Goal: Find specific page/section: Find specific page/section

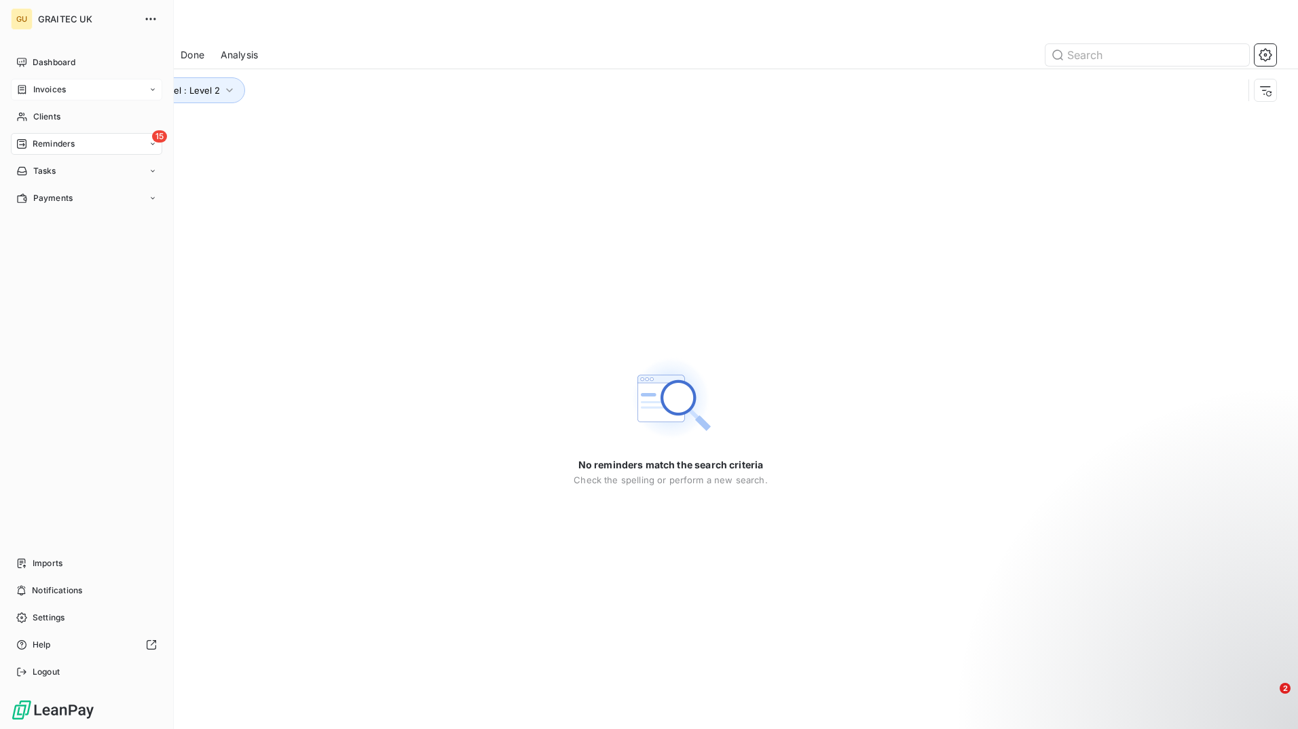
click at [29, 88] on div "Invoices" at bounding box center [41, 89] width 50 height 12
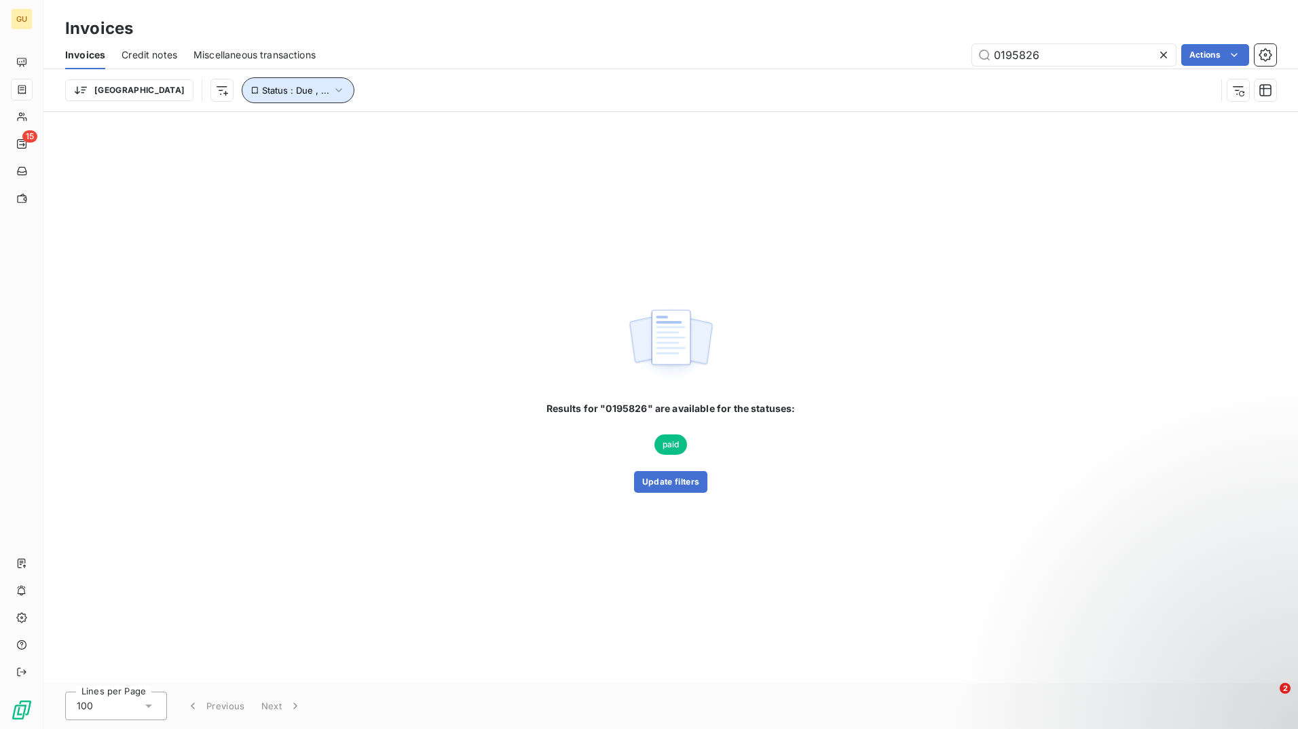
click at [262, 92] on span "Status : Due , ..." at bounding box center [295, 90] width 67 height 11
click at [502, 128] on icon at bounding box center [505, 126] width 14 height 14
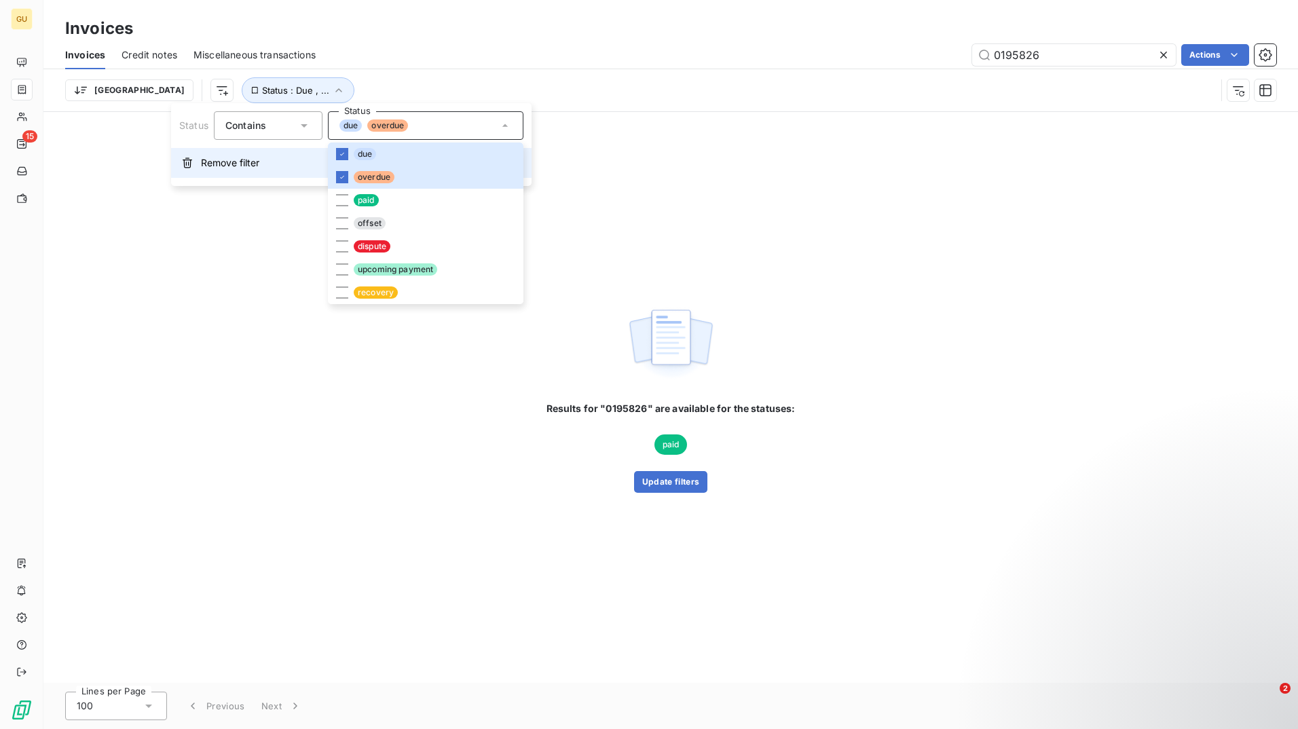
click at [246, 164] on span "Remove filter" at bounding box center [230, 163] width 58 height 14
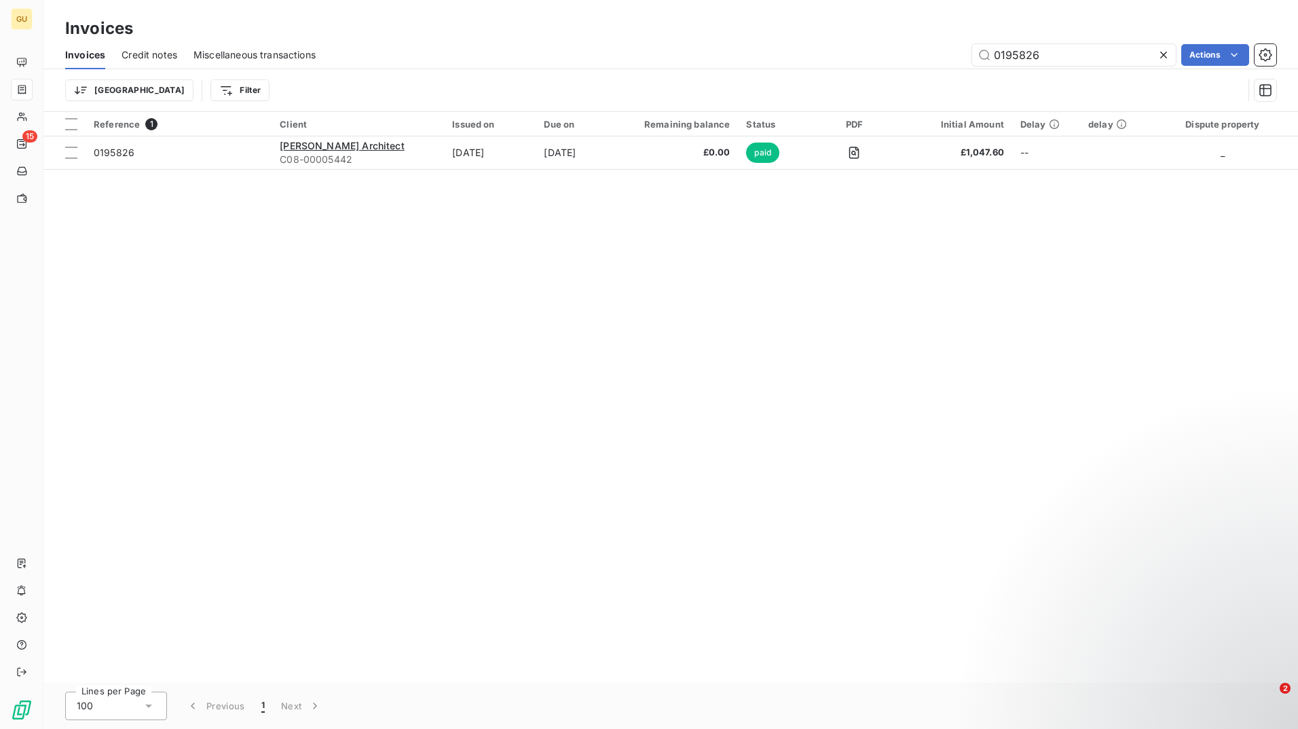
click at [1164, 54] on icon at bounding box center [1163, 55] width 7 height 7
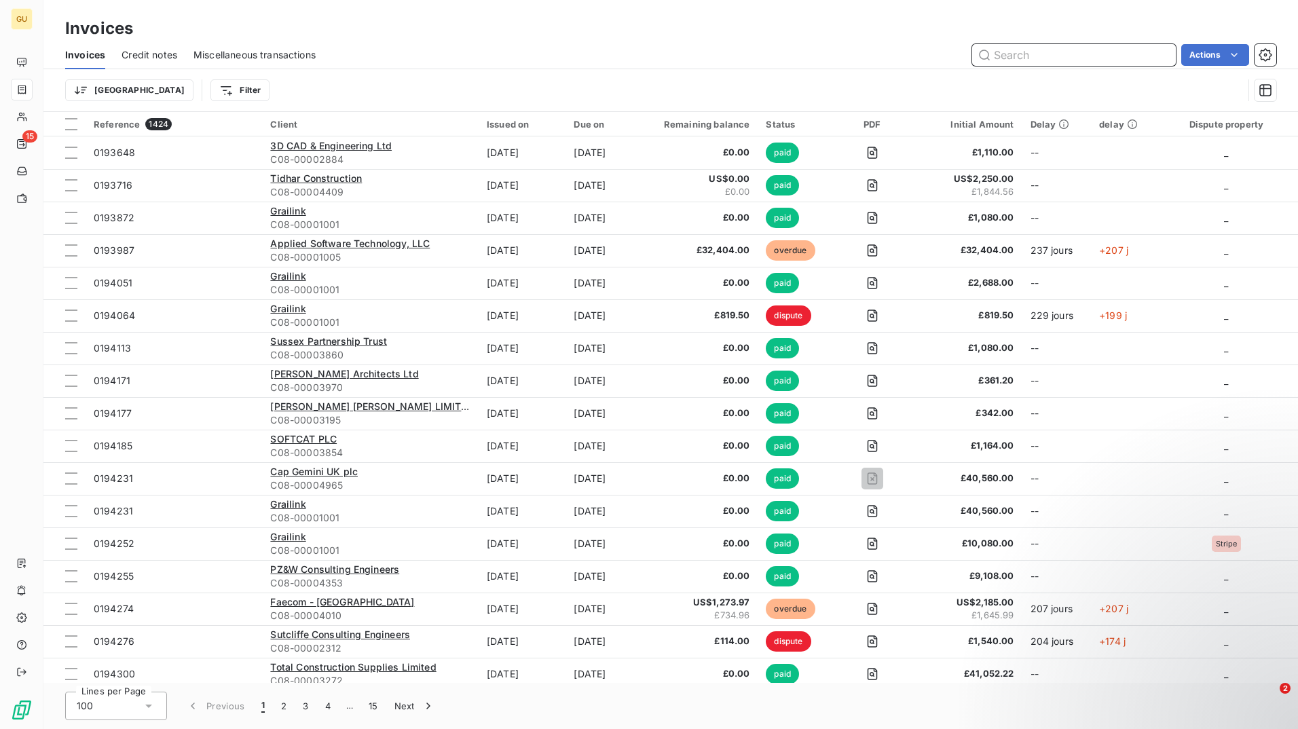
click at [1057, 55] on input "text" at bounding box center [1074, 55] width 204 height 22
paste input "085808"
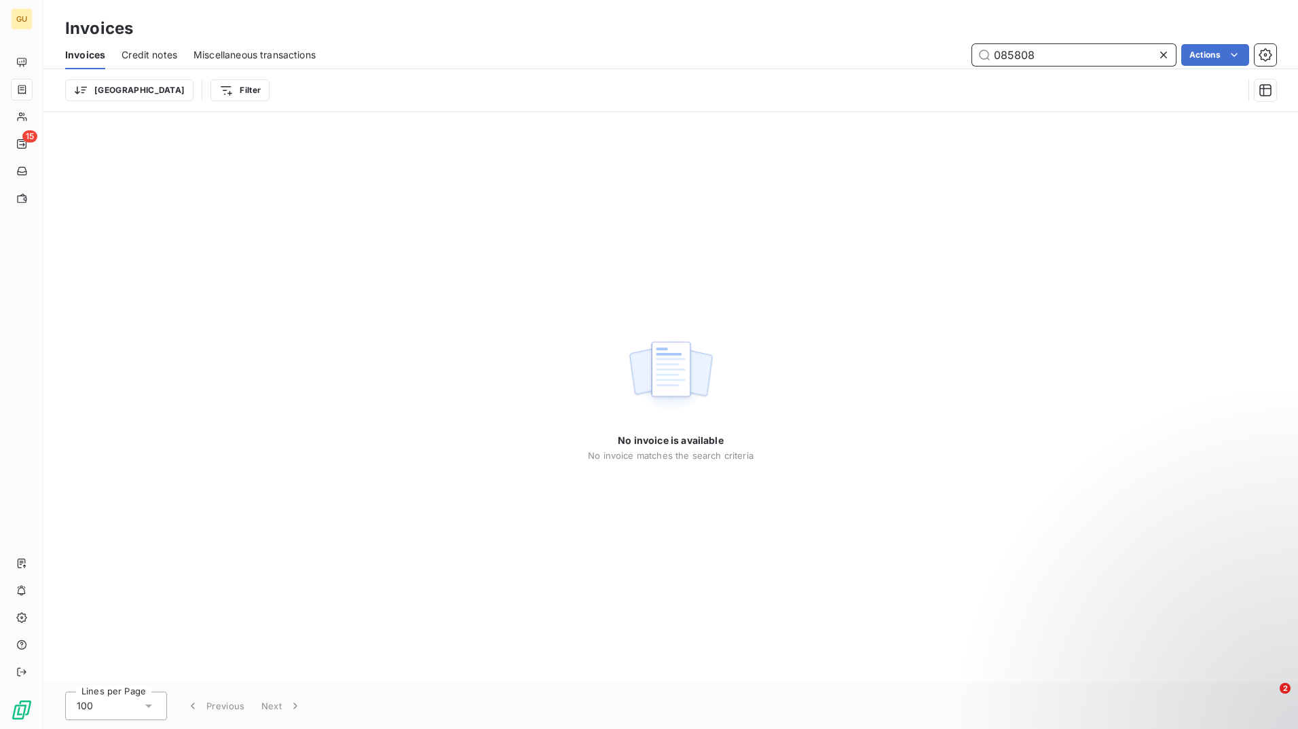
type input "085808"
click at [1159, 56] on icon at bounding box center [1164, 55] width 14 height 14
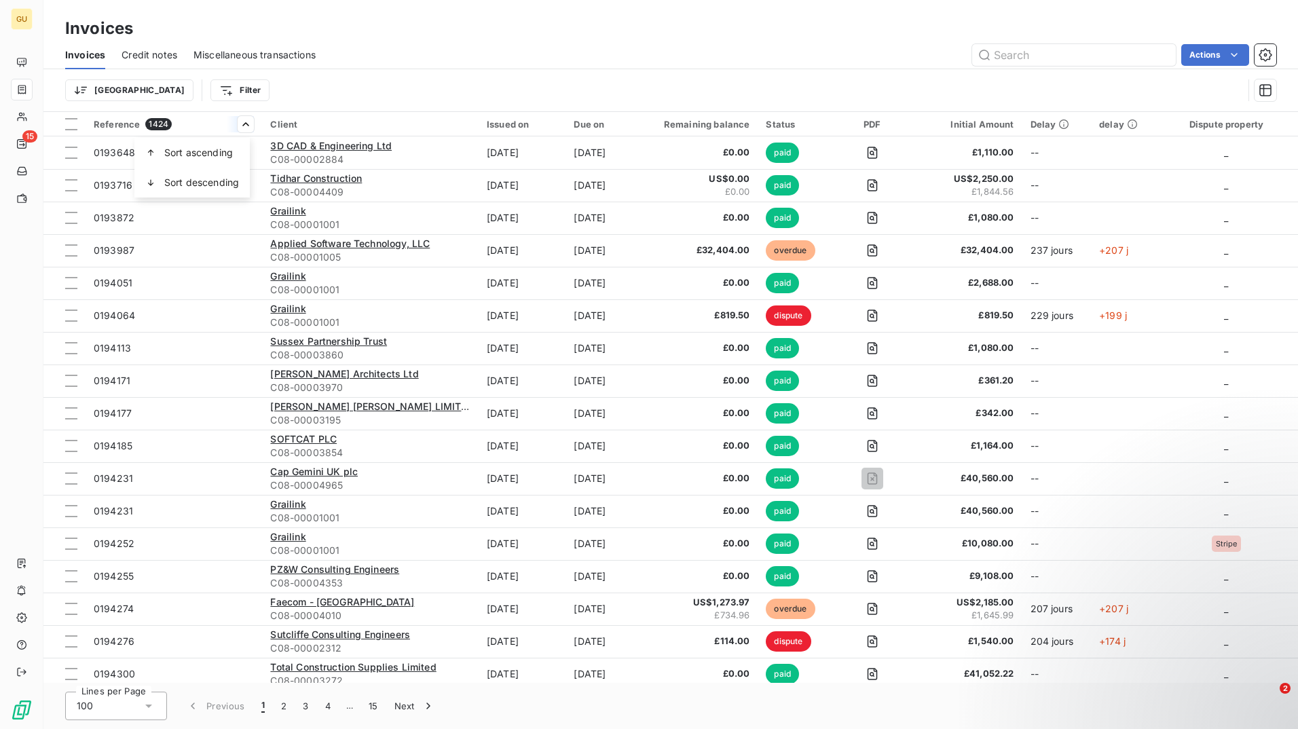
click at [325, 92] on html "GU 15 Invoices Invoices Credit notes Miscellaneous transactions Actions Trier F…" at bounding box center [649, 364] width 1298 height 729
click at [325, 92] on div "Trier Filter" at bounding box center [654, 90] width 1178 height 26
drag, startPoint x: 325, startPoint y: 92, endPoint x: 215, endPoint y: 124, distance: 114.5
click at [215, 124] on div "Reference 1424" at bounding box center [174, 124] width 160 height 12
drag, startPoint x: 215, startPoint y: 124, endPoint x: 283, endPoint y: 83, distance: 79.2
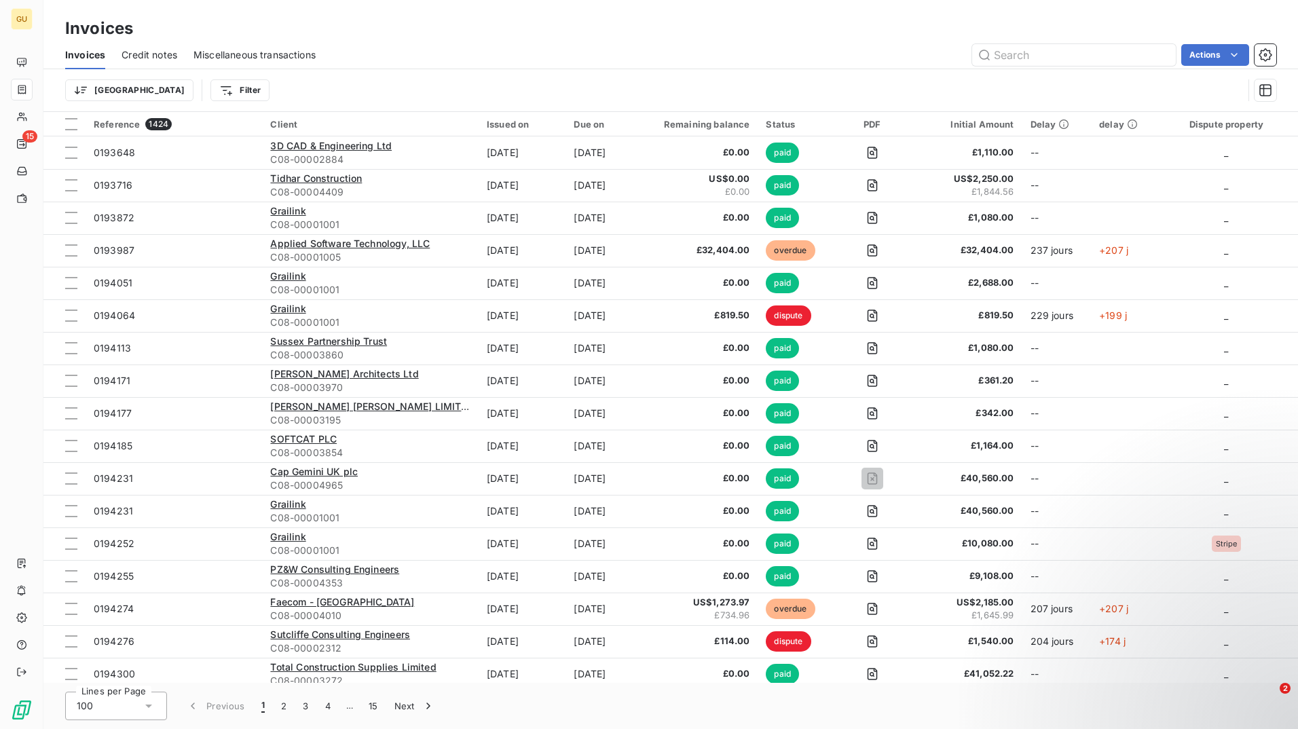
click at [283, 81] on div "Trier Filter" at bounding box center [654, 90] width 1178 height 26
click at [1094, 51] on input "text" at bounding box center [1074, 55] width 204 height 22
paste input "UOSX GBP CURRENT"
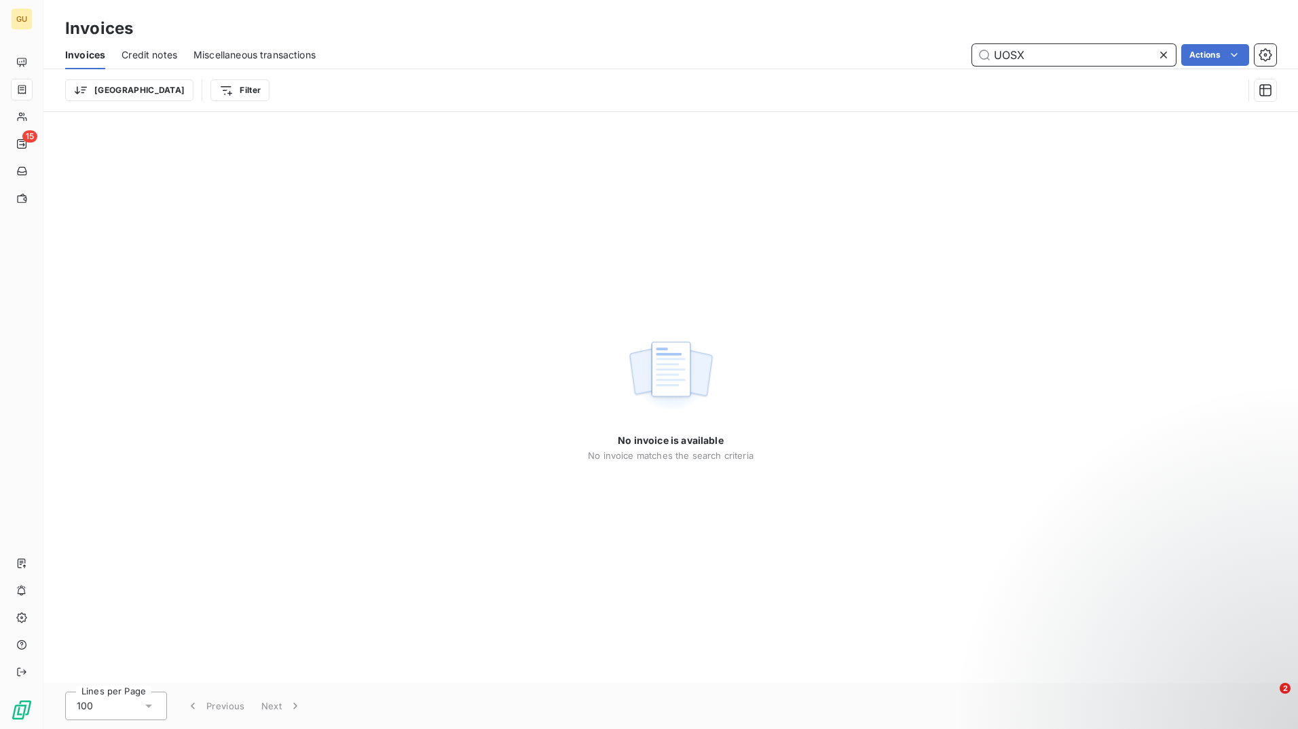
click at [244, 55] on span "Miscellaneous transactions" at bounding box center [254, 55] width 122 height 14
type input "UOSX"
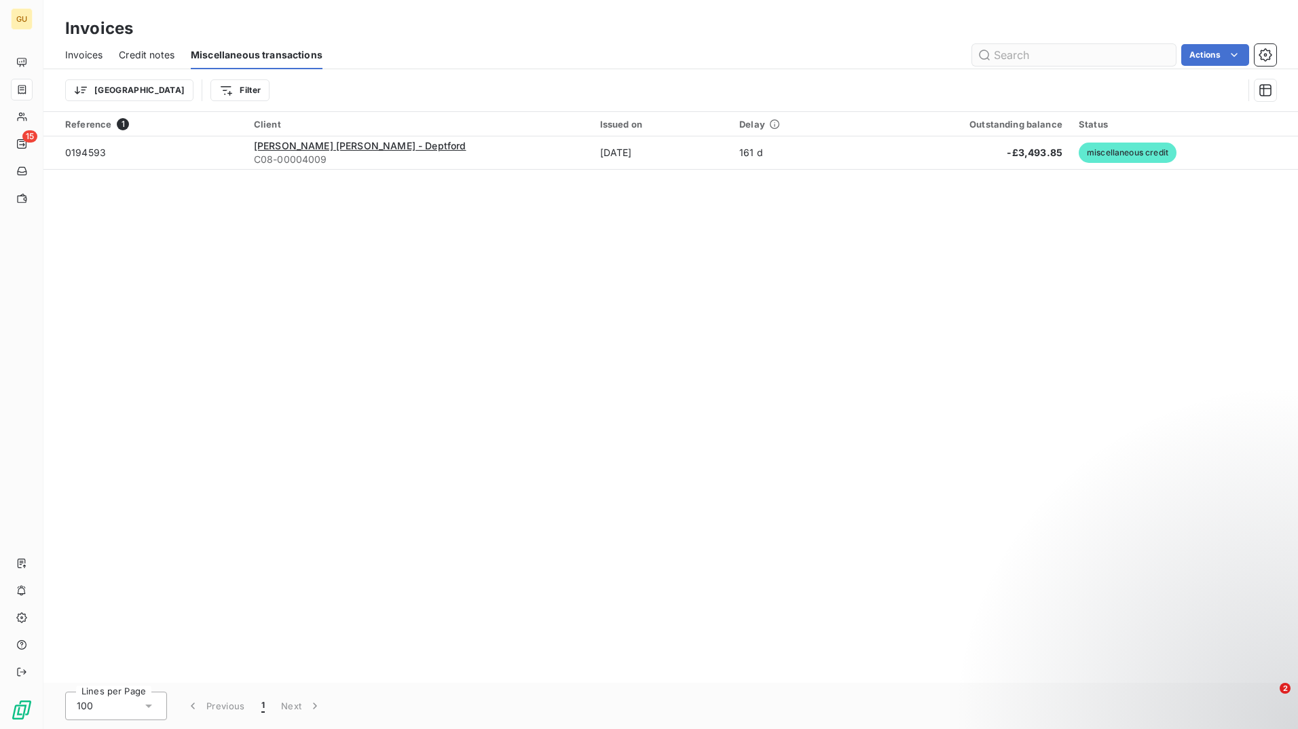
click at [1095, 56] on input "text" at bounding box center [1074, 55] width 204 height 22
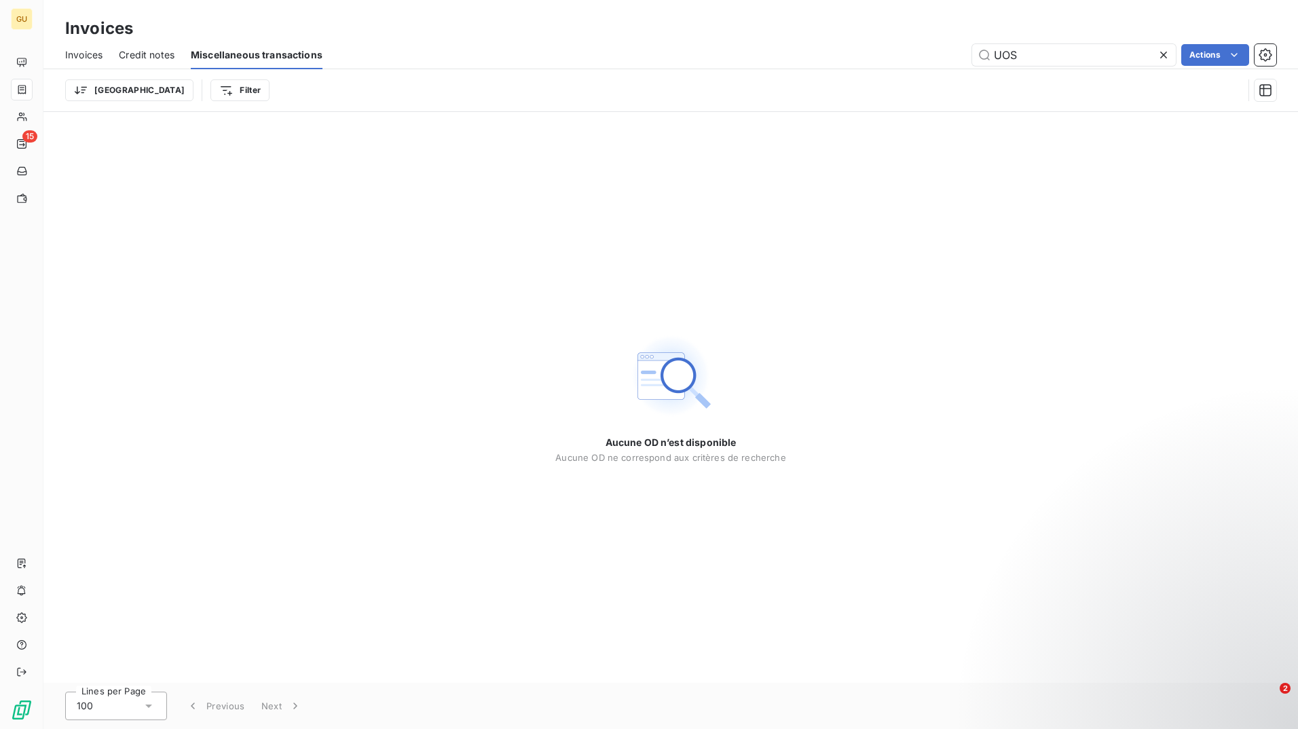
type input "UOS"
